Goal: Task Accomplishment & Management: Complete application form

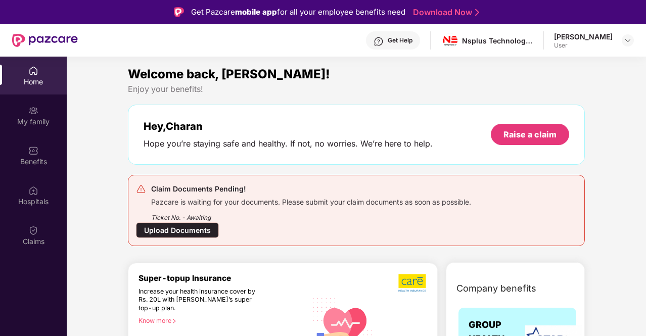
click at [194, 226] on div "Upload Documents" at bounding box center [177, 230] width 83 height 16
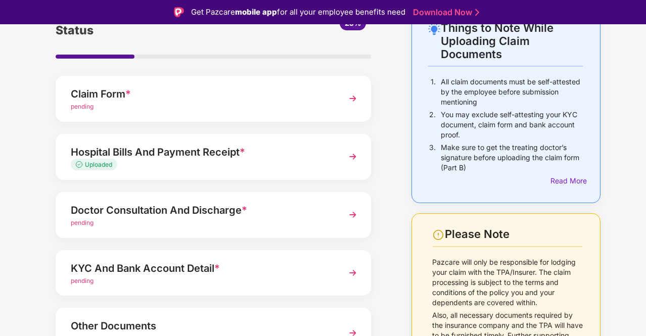
scroll to position [65, 0]
click at [194, 226] on div "pending" at bounding box center [201, 223] width 261 height 10
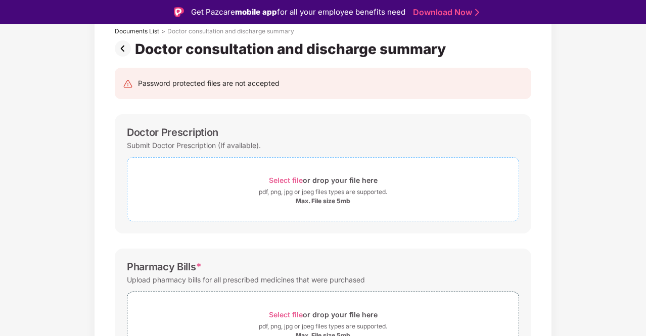
click at [308, 187] on div "pdf, png, jpg or jpeg files types are supported." at bounding box center [323, 192] width 128 height 10
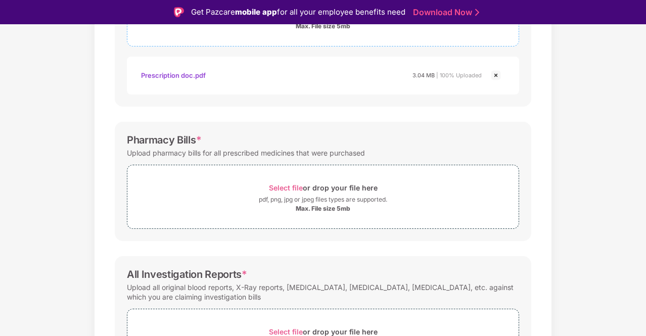
scroll to position [283, 0]
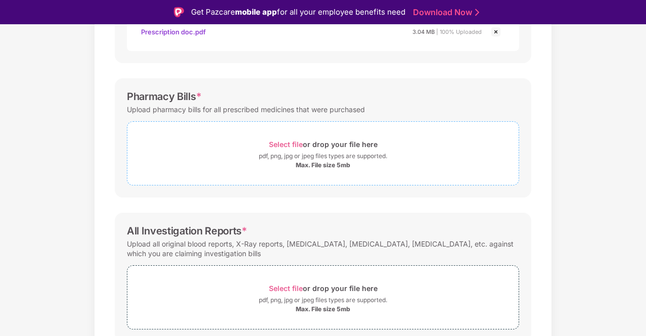
click at [343, 152] on div "pdf, png, jpg or jpeg files types are supported." at bounding box center [323, 156] width 128 height 10
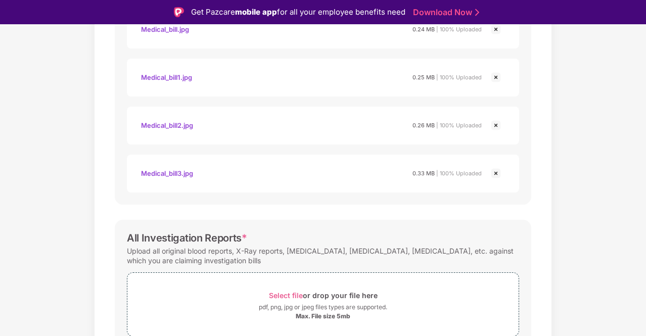
scroll to position [516, 0]
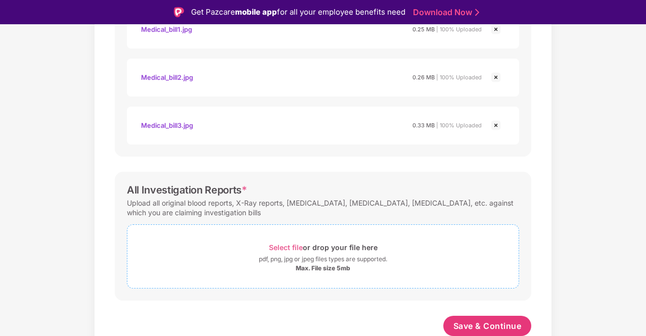
click at [286, 249] on span "Select file" at bounding box center [286, 247] width 34 height 9
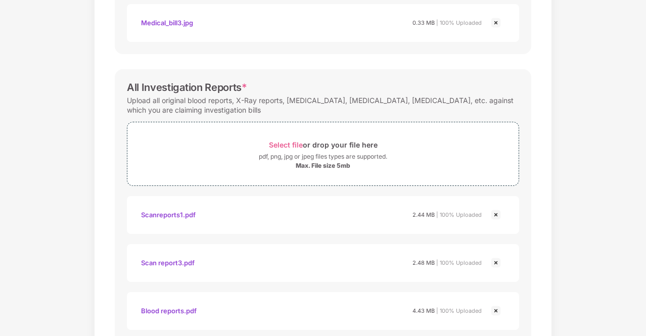
scroll to position [708, 0]
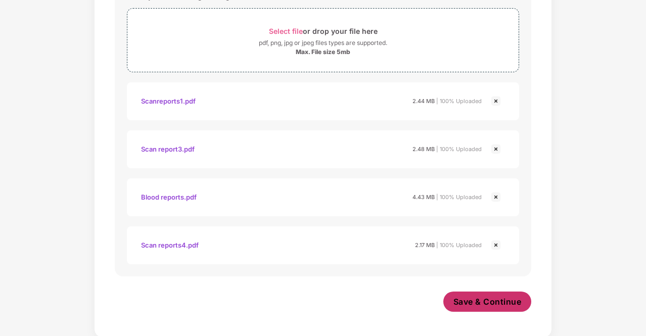
click at [461, 310] on button "Save & Continue" at bounding box center [487, 301] width 88 height 20
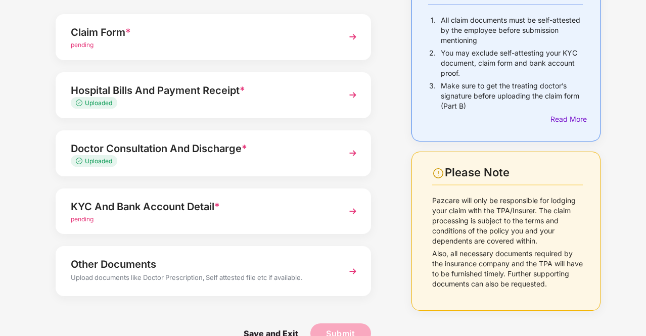
scroll to position [102, 0]
click at [261, 221] on div "pending" at bounding box center [201, 220] width 261 height 10
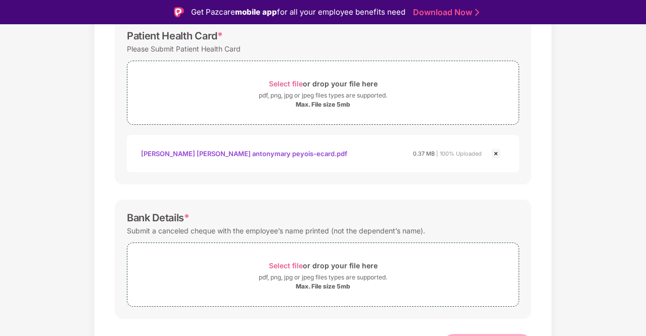
scroll to position [409, 0]
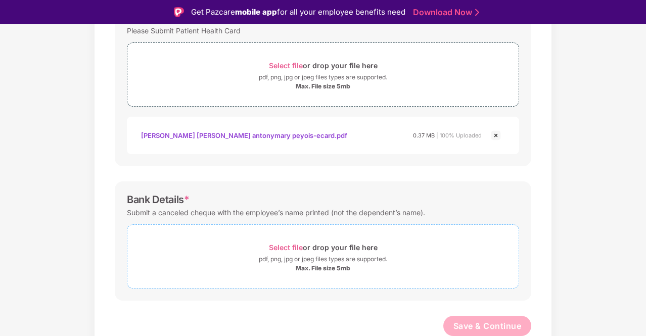
click at [275, 236] on span "Select file or drop your file here pdf, png, jpg or jpeg files types are suppor…" at bounding box center [322, 256] width 391 height 48
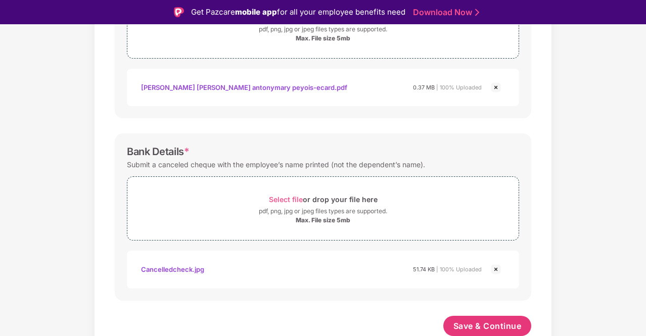
scroll to position [457, 0]
click at [476, 316] on button "Save & Continue" at bounding box center [487, 326] width 88 height 20
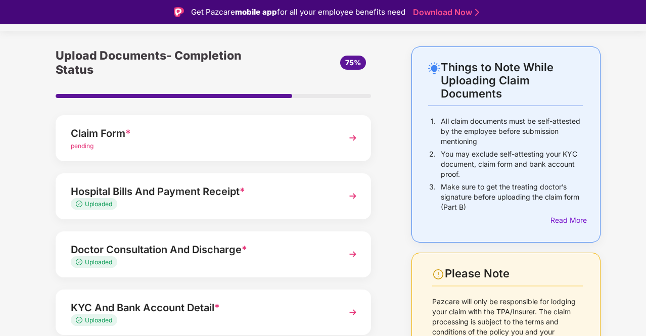
scroll to position [22, 0]
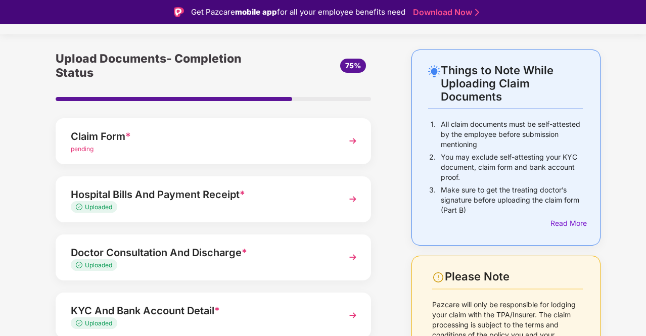
click at [319, 141] on div "Claim Form *" at bounding box center [201, 136] width 261 height 16
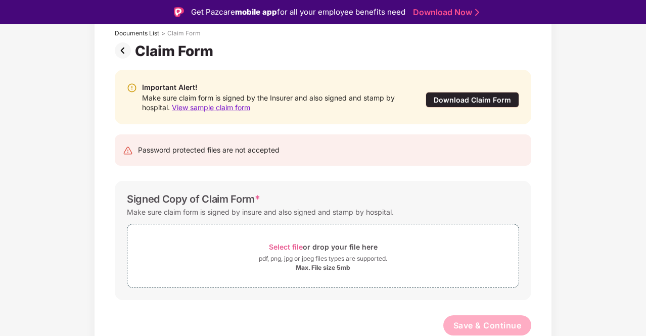
scroll to position [24, 0]
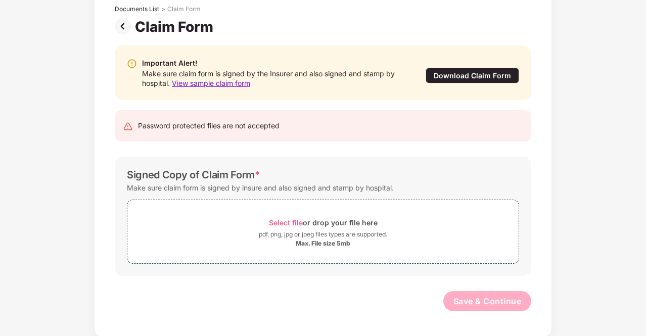
click at [207, 84] on span "View sample claim form" at bounding box center [211, 83] width 78 height 9
